Goal: Check status: Check status

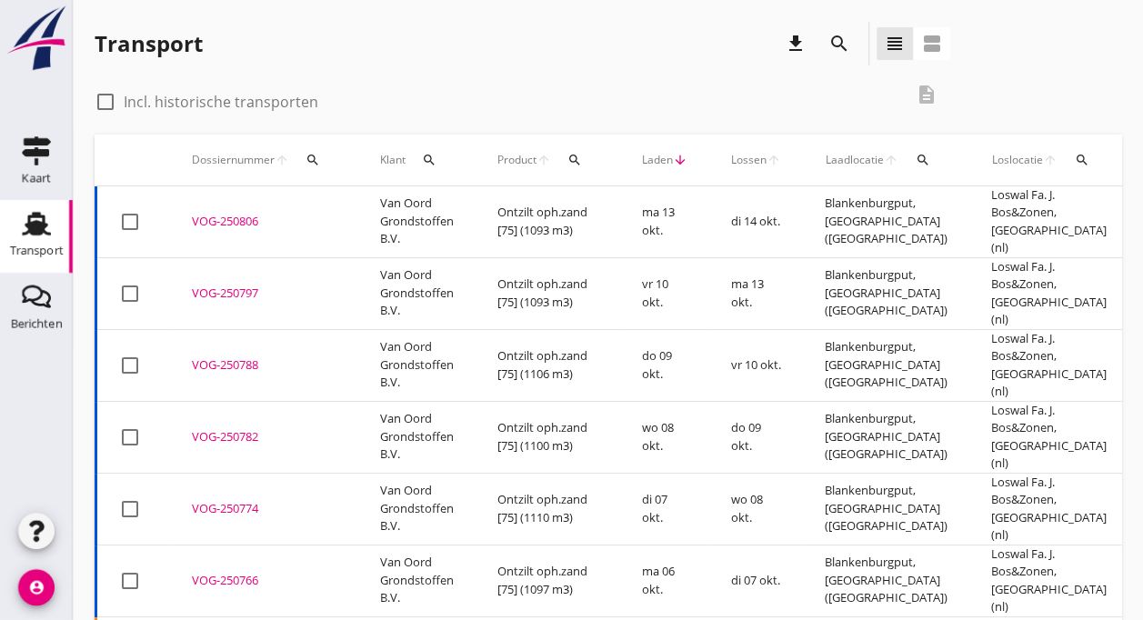
click at [366, 226] on td "Van Oord Grondstoffen B.V." at bounding box center [416, 222] width 117 height 72
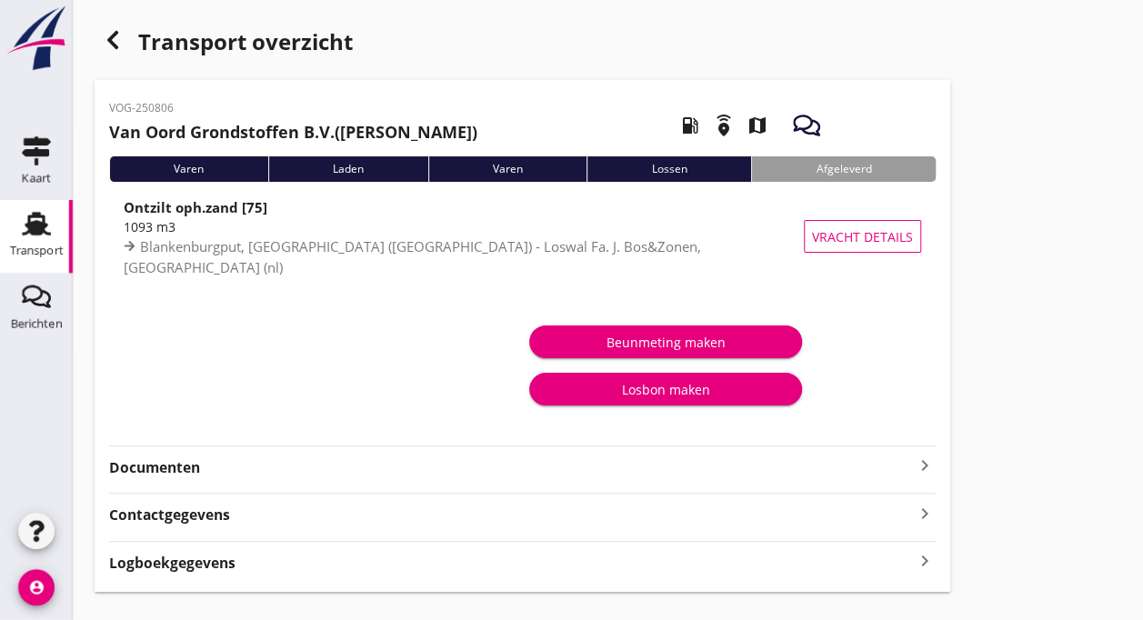
click at [48, 232] on icon "Transport" at bounding box center [36, 223] width 29 height 29
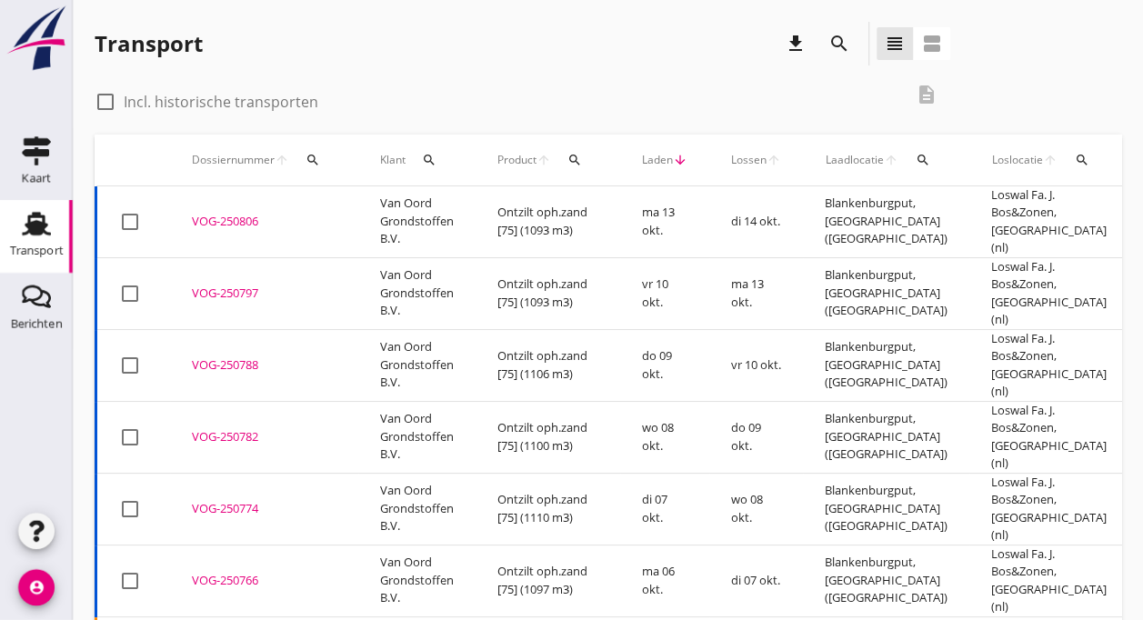
click at [420, 211] on td "Van Oord Grondstoffen B.V." at bounding box center [416, 222] width 117 height 72
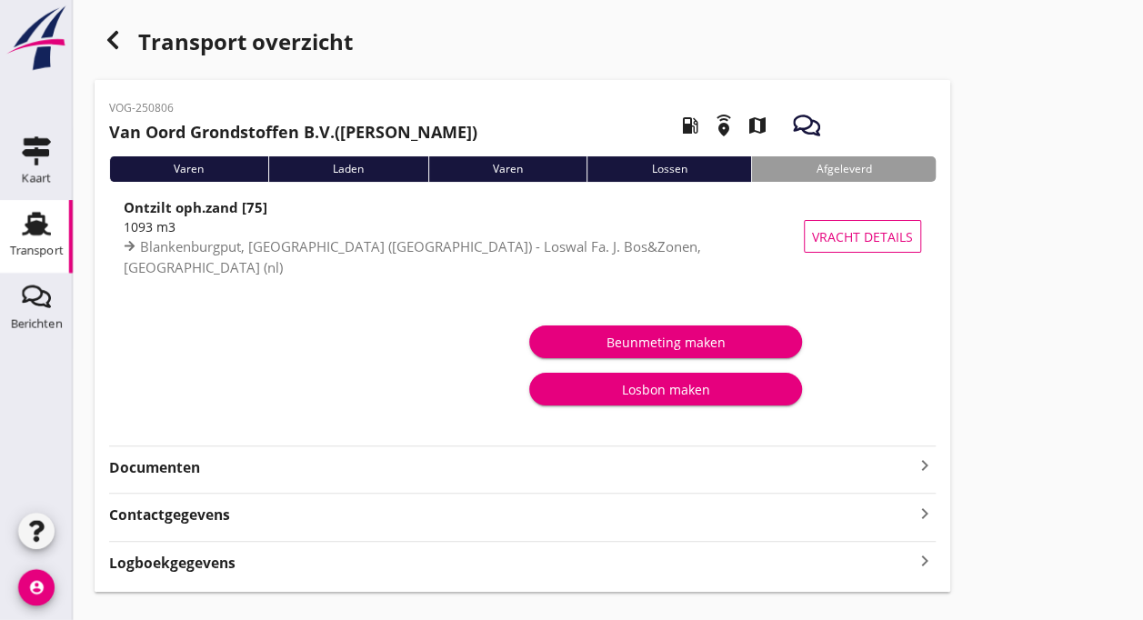
click at [55, 224] on div "Transport" at bounding box center [37, 223] width 44 height 29
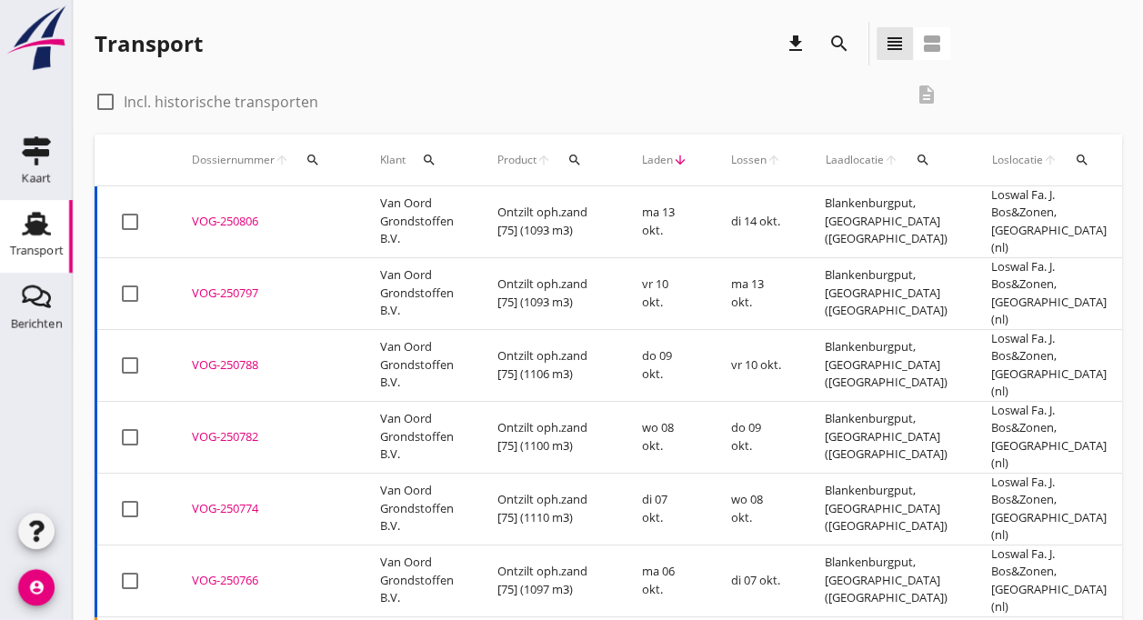
click at [306, 285] on div "VOG-250797" at bounding box center [264, 294] width 145 height 18
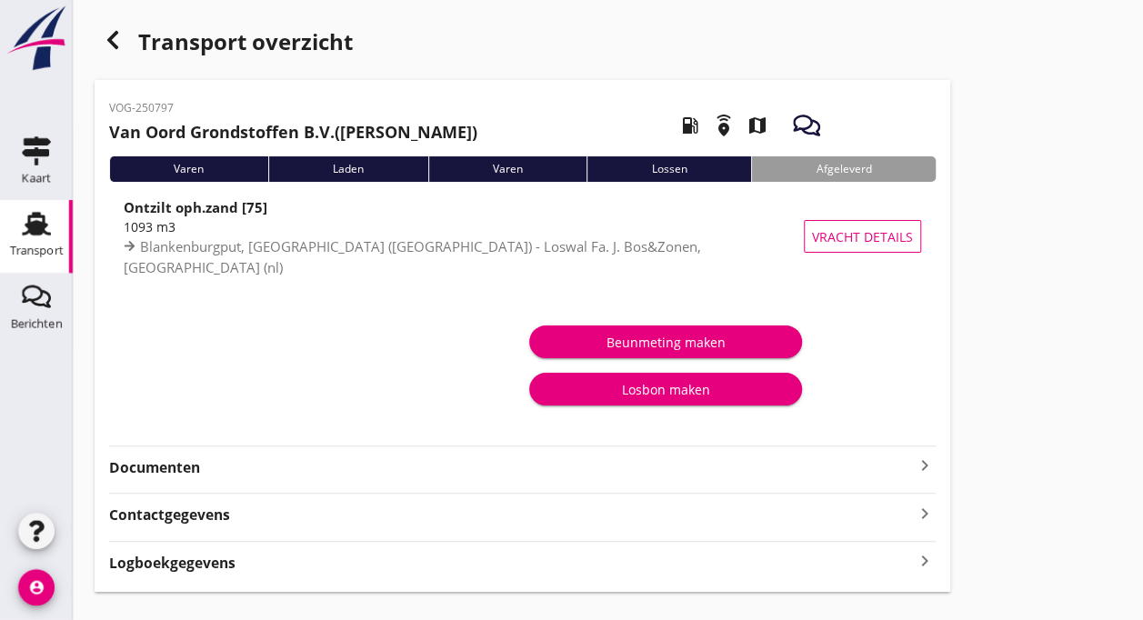
click at [64, 238] on link "Transport Transport" at bounding box center [36, 236] width 73 height 73
